Goal: Information Seeking & Learning: Learn about a topic

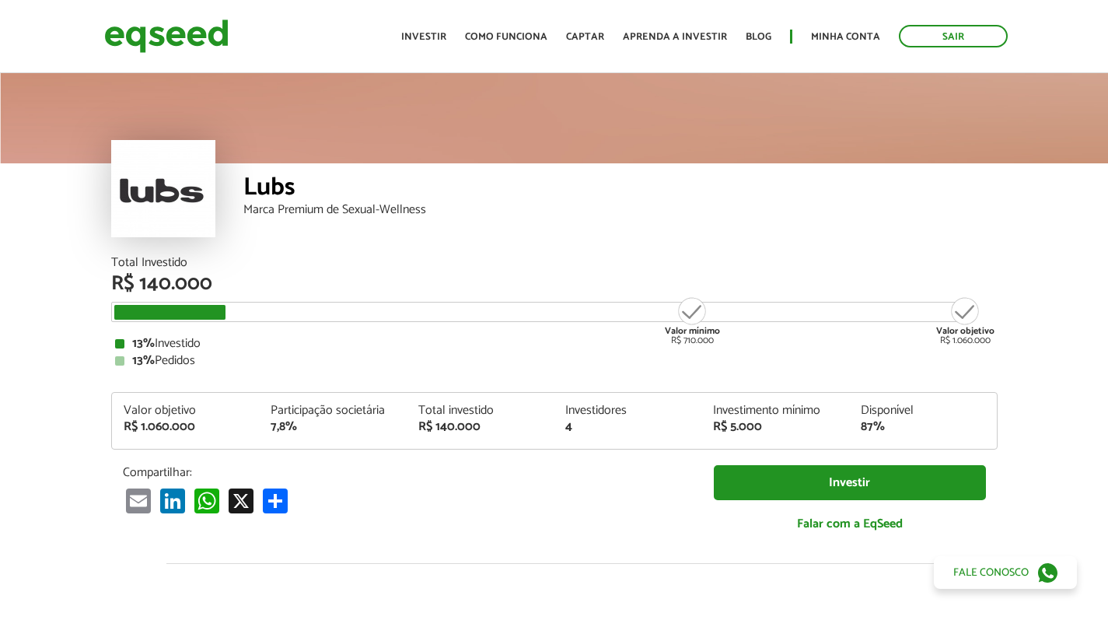
click at [158, 185] on div at bounding box center [163, 188] width 104 height 97
